Goal: Task Accomplishment & Management: Manage account settings

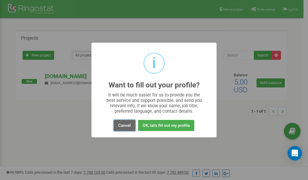
click at [124, 126] on button "Cancel" at bounding box center [125, 125] width 22 height 11
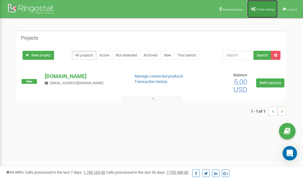
click at [258, 7] on link "Profile settings" at bounding box center [262, 9] width 31 height 18
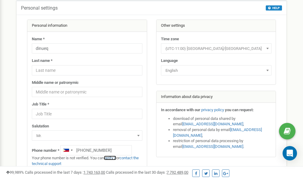
click at [112, 158] on link "verify it" at bounding box center [110, 158] width 12 height 5
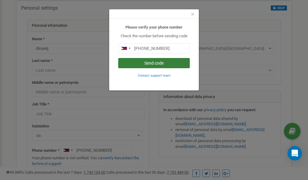
click at [153, 64] on button "Send code" at bounding box center [154, 63] width 72 height 10
